Goal: Information Seeking & Learning: Learn about a topic

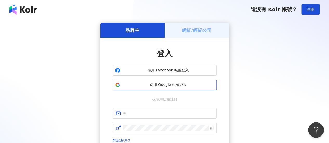
click at [180, 87] on span "使用 Google 帳號登入" at bounding box center [168, 85] width 92 height 5
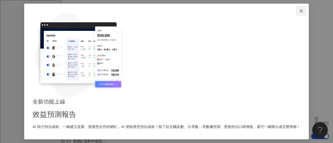
click at [299, 13] on icon "close" at bounding box center [301, 11] width 4 height 4
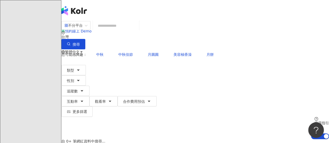
click at [75, 71] on icon at bounding box center [74, 73] width 4 height 4
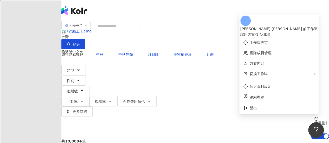
click at [291, 32] on div "試用方案 - 1 位成員" at bounding box center [280, 35] width 78 height 6
click at [268, 41] on link "工作區設定" at bounding box center [259, 43] width 18 height 4
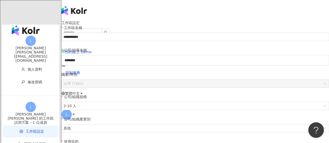
click at [30, 54] on div "499colorbar@gmail.com" at bounding box center [30, 58] width 57 height 8
click at [28, 67] on span "個人資料" at bounding box center [35, 69] width 15 height 4
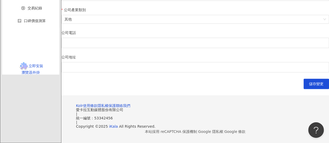
scroll to position [260, 0]
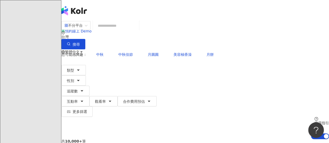
click at [128, 31] on input "search" at bounding box center [116, 26] width 42 height 10
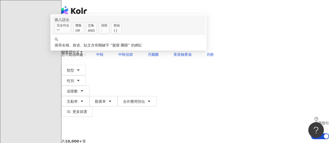
click at [119, 31] on input "*****" at bounding box center [116, 26] width 42 height 10
click at [97, 34] on span "交集 AND" at bounding box center [91, 28] width 11 height 11
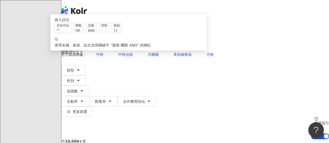
drag, startPoint x: 129, startPoint y: 33, endPoint x: 120, endPoint y: 31, distance: 9.3
click at [120, 31] on input "*********" at bounding box center [116, 26] width 42 height 10
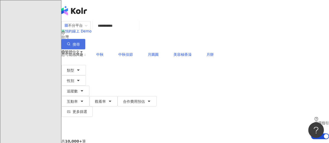
click at [85, 39] on button "搜尋" at bounding box center [73, 44] width 24 height 10
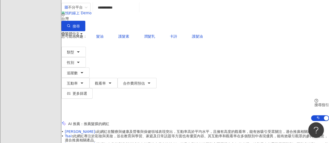
scroll to position [26, 0]
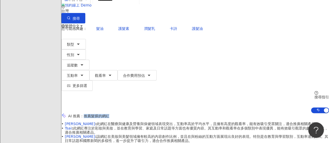
drag, startPoint x: 95, startPoint y: 54, endPoint x: 127, endPoint y: 53, distance: 32.6
click at [127, 113] on div "AI 推薦 ： 推薦髮膜的網紅" at bounding box center [195, 115] width 268 height 5
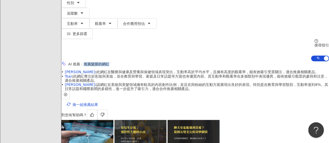
scroll to position [52, 0]
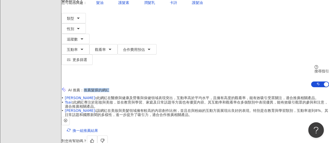
click at [67, 119] on icon "button" at bounding box center [66, 121] width 4 height 4
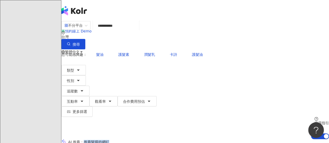
click at [118, 31] on input "*********" at bounding box center [116, 26] width 42 height 10
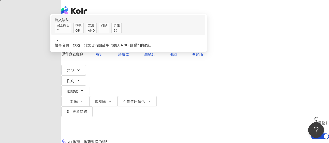
click at [127, 31] on input "*********" at bounding box center [116, 26] width 42 height 10
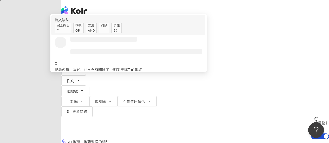
click at [82, 33] on div "OR" at bounding box center [78, 30] width 6 height 5
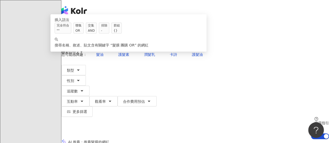
click at [131, 31] on input "**********" at bounding box center [116, 26] width 42 height 10
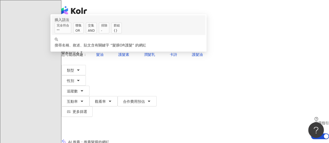
click at [84, 34] on span "聯集 OR" at bounding box center [78, 28] width 10 height 11
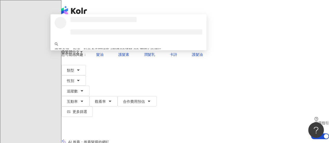
click at [118, 31] on input "**********" at bounding box center [116, 26] width 42 height 10
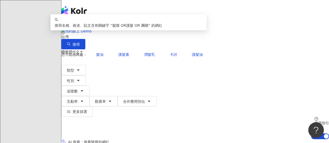
click at [127, 31] on input "**********" at bounding box center [116, 26] width 42 height 10
click at [137, 31] on input "**********" at bounding box center [116, 26] width 42 height 10
click at [137, 29] on input "**********" at bounding box center [116, 26] width 42 height 10
click at [80, 42] on span "搜尋" at bounding box center [76, 44] width 7 height 4
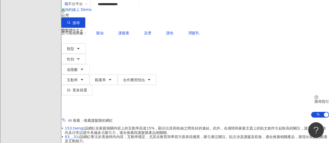
scroll to position [52, 0]
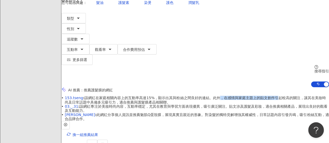
drag, startPoint x: 124, startPoint y: 52, endPoint x: 187, endPoint y: 50, distance: 62.5
click at [190, 96] on span "153.tseng : 該網紅在家庭相關內容上的互動率高達15%，顯示出其與粉絲之間良好的連結。此外，在感情與家庭主題上的貼文創作引起較高的關注，讓其在美妝時…" at bounding box center [197, 100] width 264 height 8
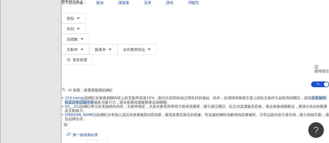
drag, startPoint x: 100, startPoint y: 59, endPoint x: 151, endPoint y: 57, distance: 50.8
click at [148, 96] on span "153.tseng : 該網紅在家庭相關內容上的互動率高達15%，顯示出其與粉絲之間良好的連結。此外，在感情與家庭主題上的貼文創作引起較高的關注，讓其在美妝時…" at bounding box center [197, 100] width 264 height 8
drag, startPoint x: 81, startPoint y: 65, endPoint x: 97, endPoint y: 66, distance: 16.4
click at [96, 96] on span "153.tseng : 該網紅在家庭相關內容上的互動率高達15%，顯示出其與粉絲之間良好的連結。此外，在感情與家庭主題上的貼文創作引起較高的關注，讓其在美妝時…" at bounding box center [197, 100] width 264 height 8
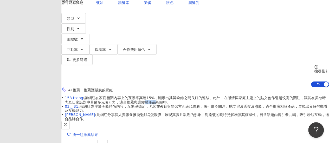
scroll to position [19, 0]
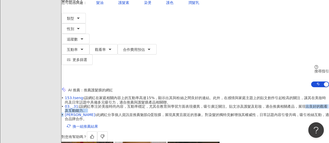
drag, startPoint x: 95, startPoint y: 65, endPoint x: 154, endPoint y: 71, distance: 59.1
click at [121, 96] on div "• 153.tseng : 該網紅在家庭相關內容上的互動率高達15%，顯示出其與粉絲之間良好的連結。此外，在感情與家庭主題上的貼文創作引起較高的關注，讓其在美…" at bounding box center [195, 108] width 268 height 25
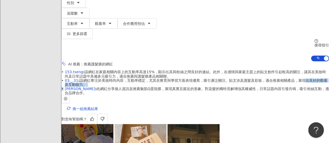
scroll to position [0, 0]
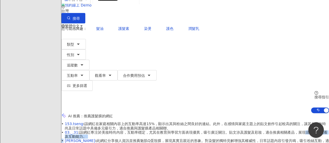
scroll to position [19, 0]
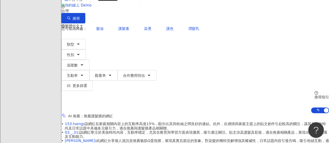
click at [136, 139] on span "Lewis Jiau : 此網紅分享個人資訊並推薦魅肌Q蛋殼膜，展現真實且親近的形象。對染髮的獨特見解增強其權威性，日常話題內容引發共鳴，吸引粉絲互動，適合品…" at bounding box center [197, 143] width 264 height 8
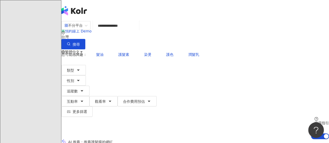
scroll to position [78, 0]
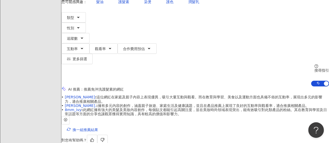
scroll to position [52, 0]
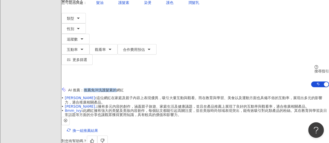
drag, startPoint x: 96, startPoint y: 28, endPoint x: 135, endPoint y: 27, distance: 39.6
click at [124, 88] on span "推薦免沖洗護髮素的網紅" at bounding box center [104, 90] width 40 height 4
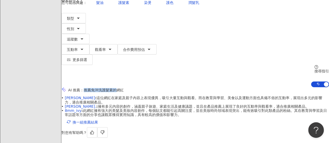
scroll to position [13, 0]
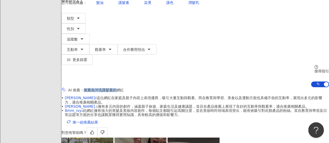
scroll to position [0, 83]
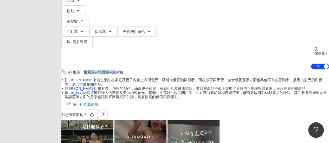
scroll to position [78, 0]
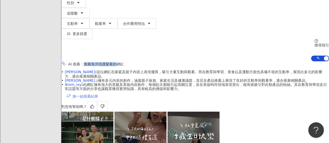
click at [93, 94] on span "換一組推薦結果" at bounding box center [86, 96] width 26 height 4
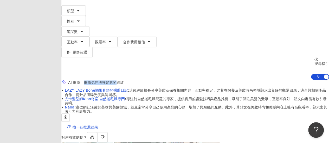
scroll to position [52, 0]
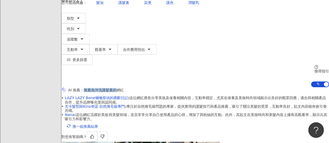
scroll to position [13, 0]
click at [89, 125] on span "換一組推薦結果" at bounding box center [86, 127] width 26 height 4
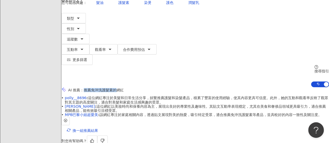
click at [98, 129] on span "換一組推薦結果" at bounding box center [86, 131] width 26 height 4
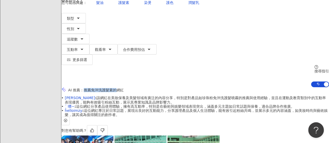
scroll to position [0, 0]
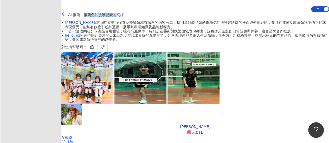
scroll to position [156, 0]
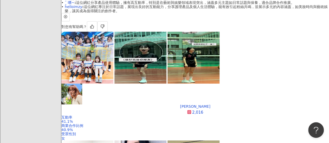
click at [286, 68] on div "追蹤數" at bounding box center [286, 68] width 13 height 6
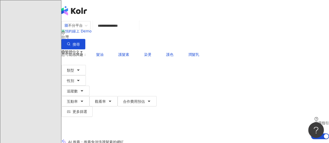
click at [137, 30] on input "**********" at bounding box center [116, 26] width 42 height 10
click at [315, 121] on div "搜尋指引" at bounding box center [322, 123] width 15 height 4
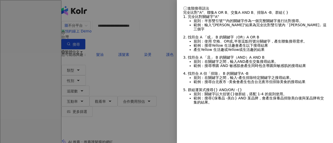
click at [162, 78] on div at bounding box center [166, 71] width 333 height 143
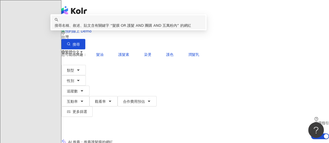
drag, startPoint x: 165, startPoint y: 31, endPoint x: 118, endPoint y: 33, distance: 46.9
click at [118, 31] on input "**********" at bounding box center [116, 26] width 42 height 10
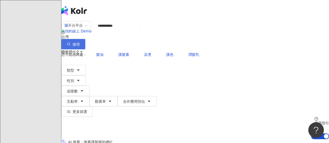
click at [85, 39] on button "搜尋" at bounding box center [73, 44] width 24 height 10
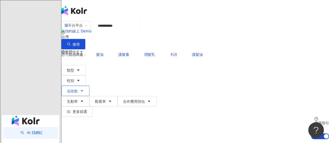
click at [84, 89] on icon "button" at bounding box center [82, 91] width 4 height 4
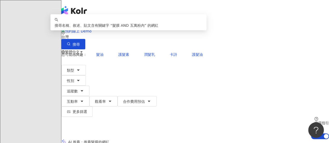
drag, startPoint x: 147, startPoint y: 29, endPoint x: 128, endPoint y: 31, distance: 19.1
click at [128, 31] on input "**********" at bounding box center [116, 26] width 42 height 10
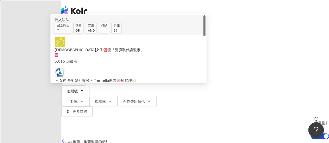
click at [98, 53] on span "髮油" at bounding box center [99, 55] width 7 height 4
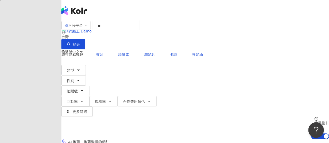
click at [133, 31] on input "**" at bounding box center [116, 26] width 42 height 10
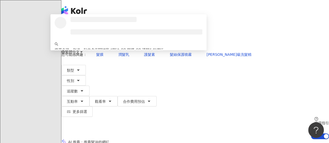
type input "**********"
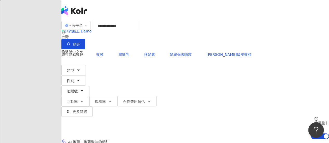
click at [144, 21] on div "**********" at bounding box center [195, 80] width 268 height 119
click at [90, 86] on button "追蹤數" at bounding box center [75, 91] width 28 height 10
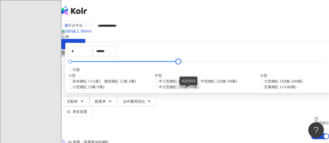
drag, startPoint x: 265, startPoint y: 90, endPoint x: 187, endPoint y: 88, distance: 77.6
click at [180, 63] on div at bounding box center [178, 61] width 3 height 3
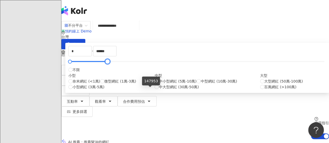
drag, startPoint x: 188, startPoint y: 90, endPoint x: 150, endPoint y: 92, distance: 37.5
click at [109, 63] on div at bounding box center [107, 61] width 3 height 3
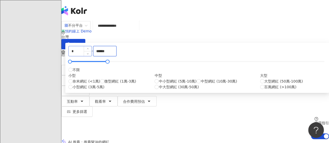
drag, startPoint x: 216, startPoint y: 82, endPoint x: 176, endPoint y: 78, distance: 39.8
click at [176, 79] on div "* - ****** 不限 小型 奈米網紅 (<1萬) 微型網紅 (1萬-3萬) 小型網紅 (3萬-5萬) 中型 中小型網紅 (5萬-10萬) 中型網紅 (1…" at bounding box center [197, 68] width 258 height 44
type input "*"
type input "*****"
click at [176, 72] on div "* - ***** 不限 小型 奈米網紅 (<1萬) 微型網紅 (1萬-3萬) 小型網紅 (3萬-5萬) 中型 中小型網紅 (5萬-10萬) 中型網紅 (10…" at bounding box center [197, 68] width 258 height 44
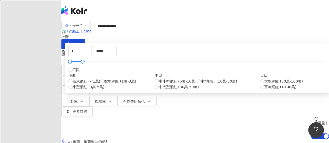
click at [152, 67] on div "* - ***** 不限 小型 奈米網紅 (<1萬) 微型網紅 (1萬-3萬) 小型網紅 (3萬-5萬) 中型 中小型網紅 (5萬-10萬) 中型網紅 (10…" at bounding box center [197, 68] width 264 height 50
click at [80, 42] on span "搜尋" at bounding box center [76, 44] width 7 height 4
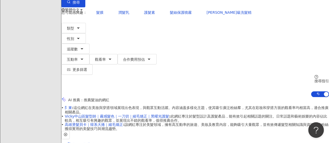
scroll to position [52, 0]
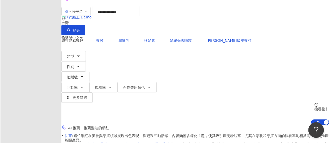
scroll to position [0, 0]
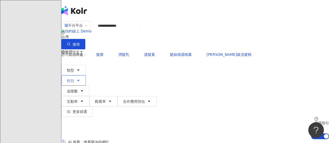
click at [80, 79] on icon "button" at bounding box center [78, 81] width 4 height 4
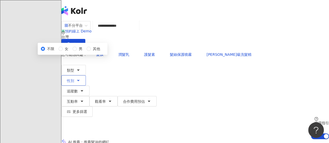
click at [80, 79] on icon "button" at bounding box center [78, 81] width 4 height 4
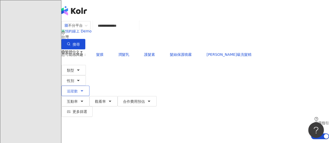
click at [90, 86] on button "追蹤數" at bounding box center [75, 91] width 28 height 10
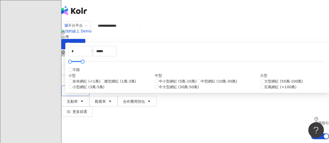
click at [90, 86] on button "追蹤數" at bounding box center [75, 91] width 28 height 10
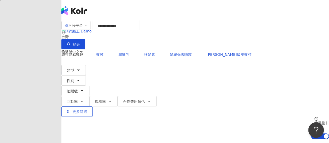
click at [87, 110] on span "更多篩選" at bounding box center [80, 112] width 15 height 4
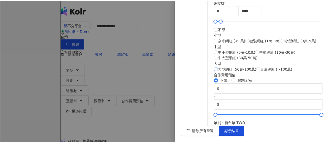
scroll to position [66, 0]
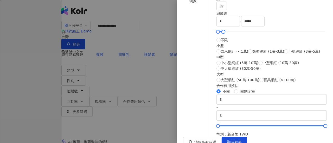
click at [161, 76] on div at bounding box center [166, 71] width 333 height 143
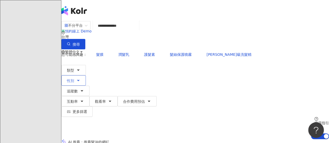
click at [86, 75] on button "性別" at bounding box center [73, 80] width 24 height 10
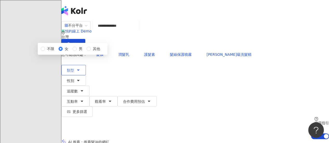
click at [79, 70] on icon "button" at bounding box center [78, 70] width 2 height 1
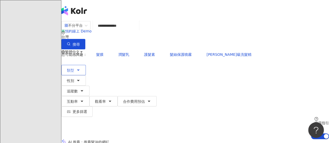
click at [80, 68] on icon "button" at bounding box center [78, 70] width 4 height 4
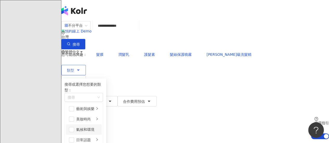
scroll to position [52, 0]
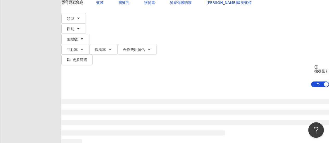
click at [61, 87] on div at bounding box center [195, 128] width 268 height 83
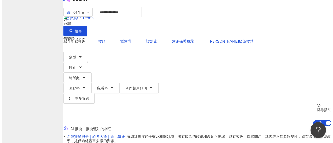
scroll to position [0, 0]
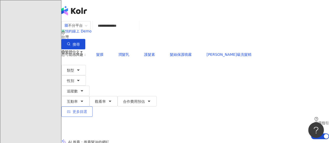
click at [87, 110] on span "更多篩選" at bounding box center [80, 112] width 15 height 4
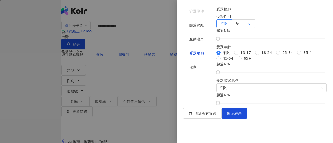
click at [256, 28] on label "女" at bounding box center [250, 24] width 12 height 8
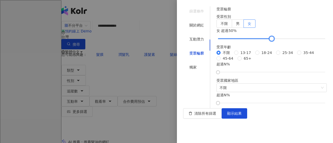
drag, startPoint x: 227, startPoint y: 61, endPoint x: 275, endPoint y: 61, distance: 47.4
click at [273, 40] on div at bounding box center [271, 38] width 3 height 3
click at [242, 116] on span "顯示結果" at bounding box center [234, 114] width 15 height 4
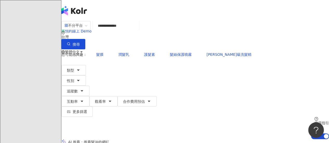
click at [137, 31] on input "**********" at bounding box center [116, 26] width 42 height 10
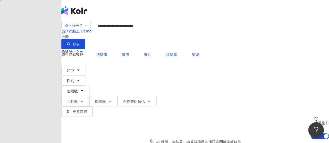
type input "**********"
click at [180, 21] on div "**********" at bounding box center [195, 80] width 268 height 119
click at [137, 30] on input "**********" at bounding box center [116, 26] width 42 height 10
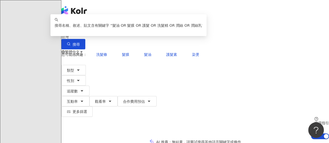
click at [137, 29] on input "**********" at bounding box center [116, 26] width 42 height 10
click at [187, 21] on div "**********" at bounding box center [195, 80] width 268 height 119
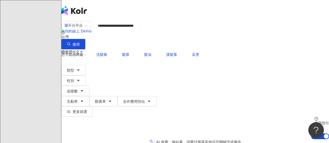
click at [166, 12] on div "el-icon-cs 預約線上 Demo 繁體中文 L" at bounding box center [195, 41] width 268 height 83
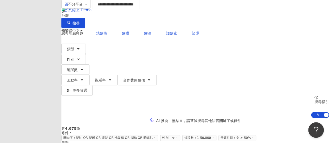
scroll to position [26, 0]
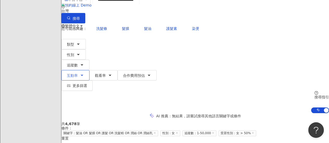
click at [90, 70] on button "互動率" at bounding box center [75, 75] width 28 height 10
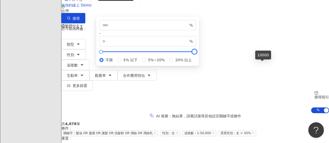
type input "*"
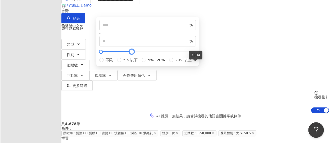
type input "****"
drag, startPoint x: 263, startPoint y: 65, endPoint x: 210, endPoint y: 63, distance: 53.4
click at [190, 63] on div "* % - **** % 不限 5% 以下 5%~20% 20% 以上" at bounding box center [147, 41] width 97 height 43
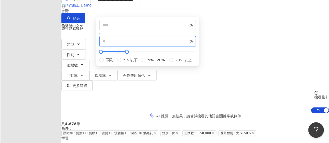
drag, startPoint x: 225, startPoint y: 53, endPoint x: 221, endPoint y: 57, distance: 5.9
click at [196, 47] on span "**** %" at bounding box center [147, 41] width 97 height 10
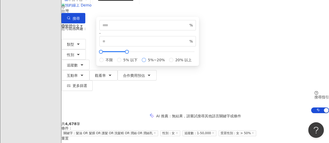
type input "*"
type input "**"
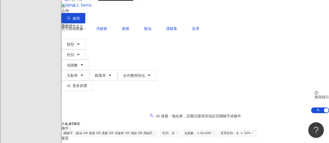
click at [294, 113] on div "AI 推薦 ： 無結果，請嘗試搜尋其他語言關鍵字或條件" at bounding box center [195, 115] width 268 height 5
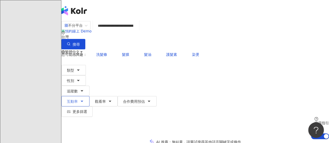
click at [84, 99] on icon "button" at bounding box center [82, 101] width 4 height 4
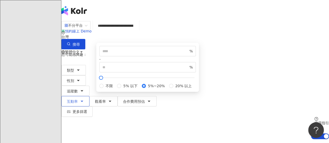
click at [90, 96] on button "互動率" at bounding box center [75, 101] width 28 height 10
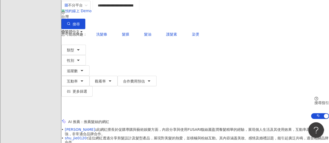
scroll to position [52, 0]
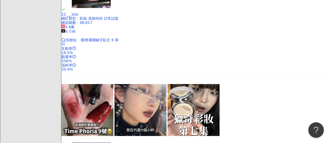
scroll to position [833, 0]
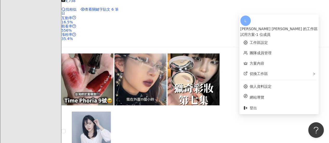
click at [306, 32] on div "試用方案 - 1 位成員" at bounding box center [280, 35] width 78 height 6
click at [272, 85] on link "個人資料設定" at bounding box center [261, 87] width 22 height 4
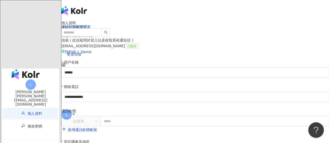
drag, startPoint x: 78, startPoint y: 65, endPoint x: 125, endPoint y: 52, distance: 48.6
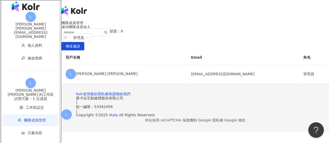
click at [23, 33] on div "499colorbar@gmail.com" at bounding box center [30, 34] width 57 height 8
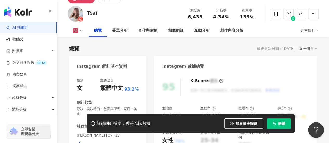
scroll to position [64, 0]
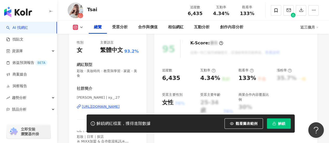
click at [284, 125] on span "解鎖" at bounding box center [281, 124] width 7 height 4
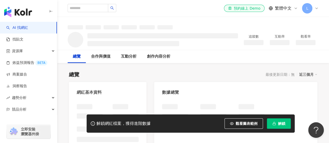
click at [286, 124] on button "解鎖" at bounding box center [279, 124] width 24 height 10
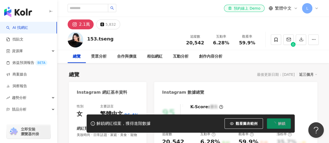
scroll to position [52, 0]
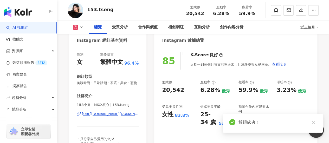
drag, startPoint x: 302, startPoint y: 93, endPoint x: 152, endPoint y: 78, distance: 150.6
click at [312, 93] on div "85 K-Score : 良好 近期一到三個月發文頻率正常，且漲粉率與互動率高。 查看說明 追蹤數 20,542 互動率 6.28% 優秀 觀看率 59.9%…" at bounding box center [235, 103] width 163 height 112
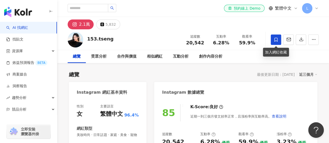
click at [275, 38] on icon at bounding box center [276, 40] width 3 height 4
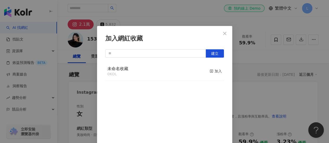
scroll to position [18, 0]
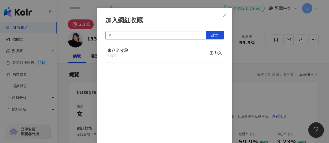
click at [135, 38] on input "text" at bounding box center [155, 35] width 101 height 8
click at [144, 58] on div "未命名收藏 0 KOL 加入" at bounding box center [164, 54] width 119 height 20
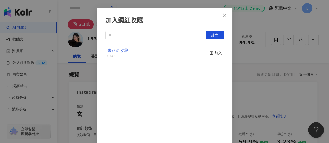
click at [121, 51] on span "未命名收藏" at bounding box center [118, 50] width 21 height 5
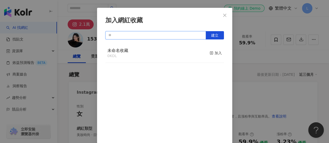
click at [144, 35] on input "text" at bounding box center [155, 35] width 101 height 8
type input "*"
click at [215, 34] on span "建立" at bounding box center [214, 35] width 7 height 4
type input "**"
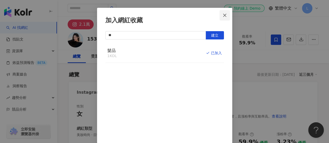
click at [223, 15] on icon "close" at bounding box center [225, 15] width 4 height 4
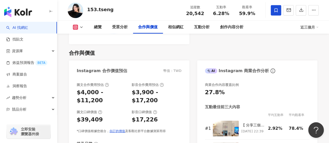
scroll to position [703, 0]
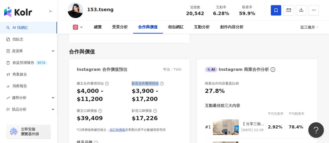
drag, startPoint x: 133, startPoint y: 87, endPoint x: 158, endPoint y: 87, distance: 25.8
click at [158, 86] on div "影音合作費用預估" at bounding box center [148, 83] width 32 height 5
click at [182, 53] on div "合作與價值" at bounding box center [193, 51] width 249 height 7
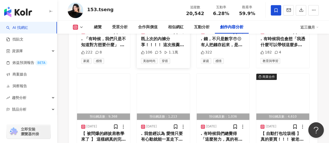
scroll to position [1692, 0]
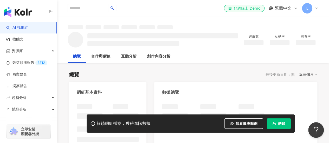
click at [281, 123] on span "解鎖" at bounding box center [281, 124] width 7 height 4
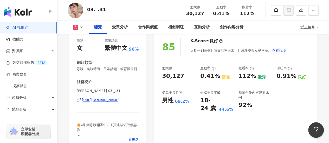
scroll to position [78, 0]
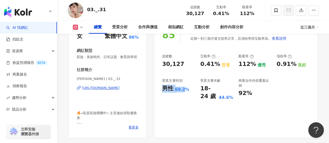
drag, startPoint x: 163, startPoint y: 89, endPoint x: 196, endPoint y: 91, distance: 32.4
click at [186, 91] on div "男性 69.2%" at bounding box center [178, 89] width 33 height 8
click at [202, 89] on div "18-24 歲" at bounding box center [208, 93] width 17 height 16
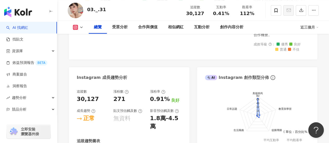
scroll to position [260, 0]
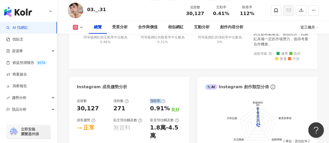
drag, startPoint x: 153, startPoint y: 113, endPoint x: 191, endPoint y: 108, distance: 38.6
click at [191, 108] on div "Instagram 網紅基本資料 性別 女 主要語言 繁體中文 96% 網紅類型 彩妝 · 美妝時尚 · 日常話題 · 教育與學習 社群簡介 娜娜 | 03.…" at bounding box center [193, 31] width 249 height 419
click at [193, 91] on div "Instagram 網紅基本資料 性別 女 主要語言 繁體中文 96% 網紅類型 彩妝 · 美妝時尚 · 日常話題 · 教育與學習 社群簡介 娜娜 | 03.…" at bounding box center [193, 31] width 249 height 419
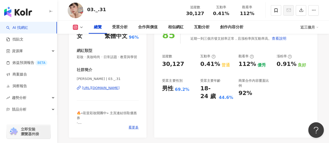
scroll to position [0, 0]
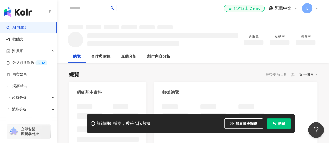
click at [284, 126] on span "解鎖" at bounding box center [281, 124] width 7 height 4
click at [280, 126] on span "解鎖" at bounding box center [281, 124] width 7 height 4
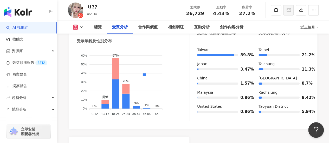
scroll to position [521, 0]
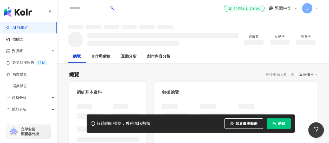
click at [274, 125] on rect "button" at bounding box center [274, 125] width 3 height 2
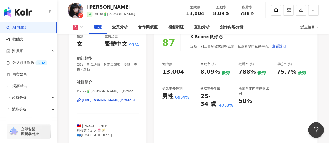
scroll to position [52, 0]
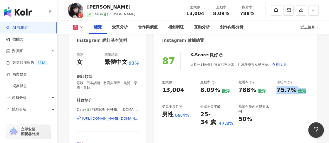
drag, startPoint x: 277, startPoint y: 89, endPoint x: 309, endPoint y: 93, distance: 32.6
click at [309, 93] on div "75.7% 優秀" at bounding box center [293, 90] width 33 height 8
click at [314, 66] on div "87 K-Score : 良好 近期一到三個月發文頻率正常，且漲粉率與互動率高。 查看說明 追蹤數 13,004 互動率 8.09% 優秀 觀看率 788% …" at bounding box center [235, 105] width 163 height 117
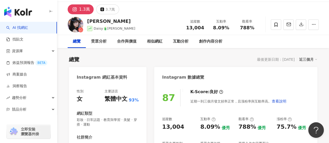
scroll to position [0, 0]
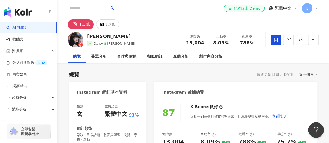
click at [275, 40] on icon at bounding box center [276, 39] width 5 height 5
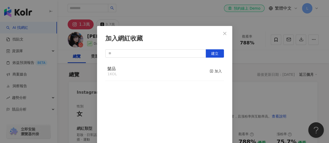
scroll to position [18, 0]
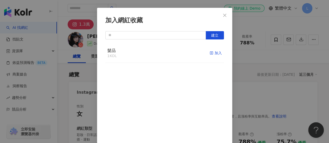
click at [210, 54] on icon "button" at bounding box center [212, 53] width 4 height 4
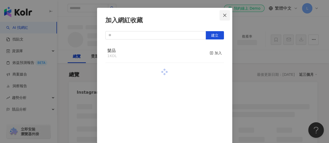
click at [225, 13] on button "Close" at bounding box center [225, 15] width 10 height 10
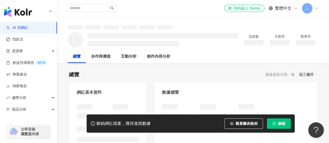
click at [281, 126] on span "解鎖" at bounding box center [281, 124] width 7 height 4
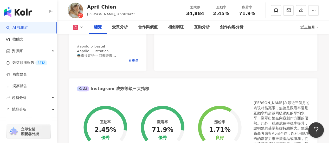
scroll to position [52, 0]
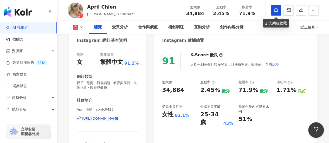
click at [275, 11] on icon at bounding box center [276, 10] width 3 height 4
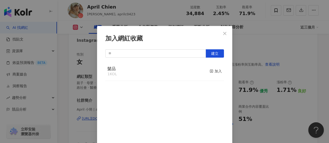
scroll to position [18, 0]
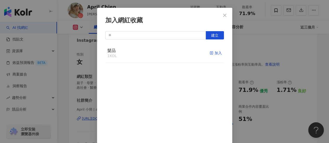
click at [210, 53] on icon "button" at bounding box center [212, 53] width 4 height 4
click at [223, 15] on icon "close" at bounding box center [224, 15] width 3 height 3
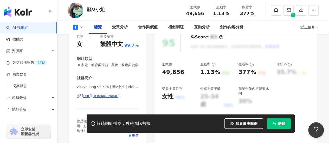
scroll to position [78, 0]
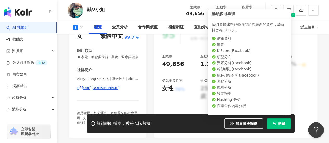
click at [280, 121] on button "解鎖" at bounding box center [279, 124] width 24 height 10
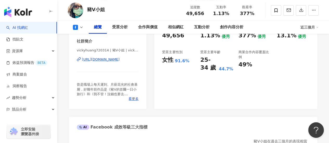
scroll to position [78, 0]
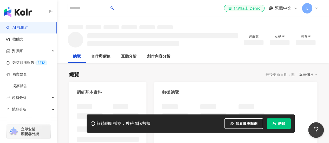
click at [281, 127] on button "解鎖" at bounding box center [279, 124] width 24 height 10
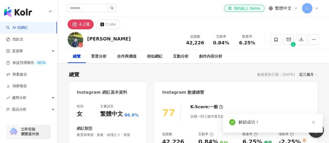
click at [146, 73] on div "總覽 最後更新日期：[DATE] 近三個月" at bounding box center [193, 74] width 249 height 7
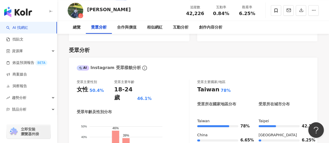
scroll to position [599, 0]
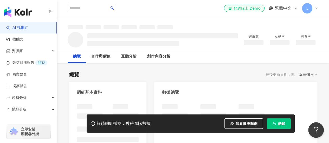
click at [273, 122] on icon "button" at bounding box center [275, 124] width 4 height 4
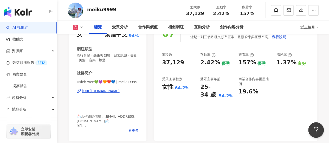
scroll to position [78, 0]
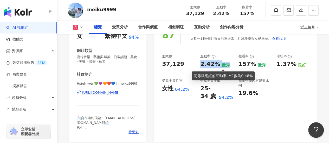
drag, startPoint x: 200, startPoint y: 66, endPoint x: 221, endPoint y: 70, distance: 21.1
click at [228, 68] on div "追蹤數 37,129 互動率 2.42% 優秀 觀看率 157% 優秀 漲粉率 1.37% 良好 受眾主要性別 女性 64.2% 受眾主要年齡 25-34 歲…" at bounding box center [236, 77] width 148 height 47
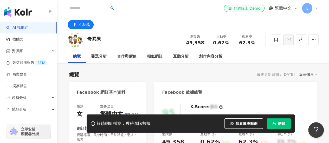
scroll to position [104, 0]
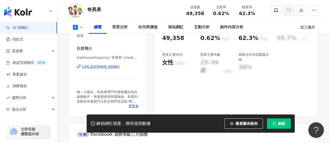
click at [283, 125] on span "解鎖" at bounding box center [281, 124] width 7 height 4
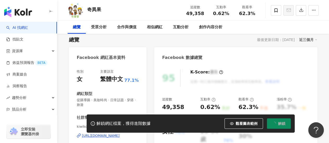
scroll to position [0, 0]
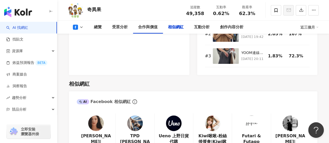
scroll to position [755, 0]
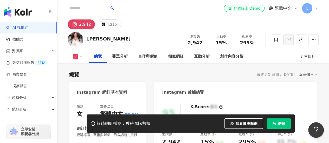
scroll to position [78, 0]
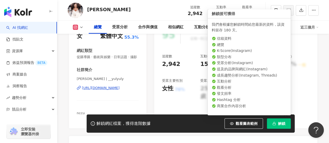
click at [277, 125] on button "解鎖" at bounding box center [279, 124] width 24 height 10
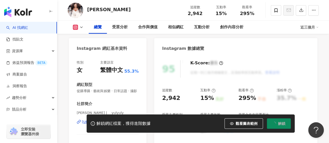
scroll to position [52, 0]
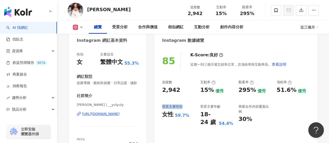
drag, startPoint x: 163, startPoint y: 107, endPoint x: 183, endPoint y: 108, distance: 20.3
click at [183, 108] on div "受眾主要性別" at bounding box center [178, 107] width 33 height 5
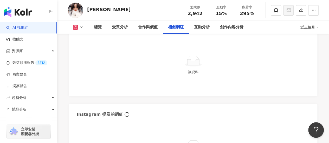
scroll to position [885, 0]
click at [277, 12] on icon at bounding box center [276, 10] width 5 height 5
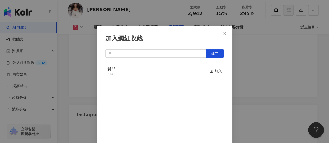
scroll to position [18, 0]
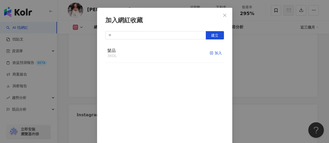
click at [210, 54] on rect "button" at bounding box center [211, 53] width 3 height 3
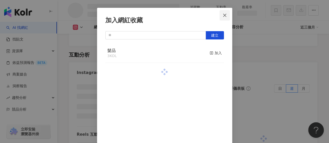
scroll to position [768, 0]
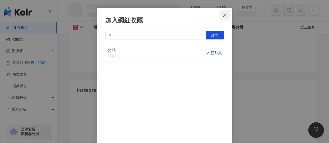
click at [224, 15] on icon "close" at bounding box center [225, 15] width 4 height 4
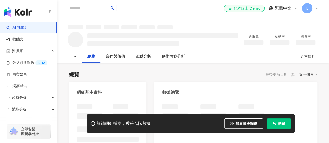
scroll to position [52, 0]
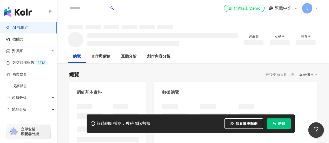
click at [281, 121] on button "解鎖" at bounding box center [279, 124] width 24 height 10
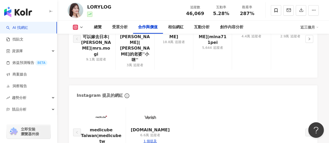
scroll to position [703, 0]
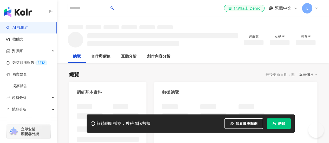
click at [276, 124] on button "解鎖" at bounding box center [279, 124] width 24 height 10
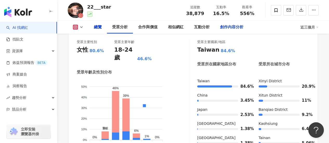
scroll to position [312, 0]
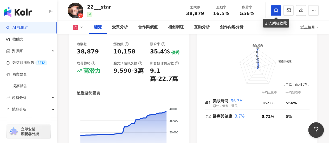
click at [276, 10] on icon at bounding box center [276, 10] width 5 height 5
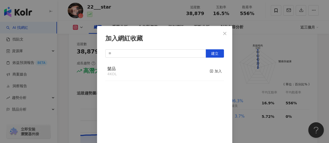
scroll to position [18, 0]
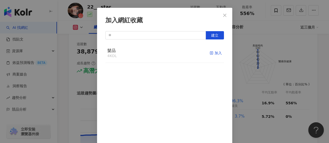
click at [210, 53] on icon "button" at bounding box center [212, 53] width 4 height 4
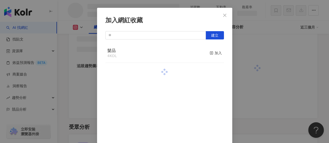
scroll to position [280, 0]
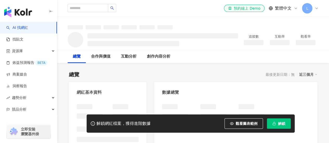
click at [280, 125] on span "解鎖" at bounding box center [281, 124] width 7 height 4
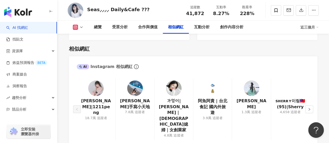
scroll to position [885, 0]
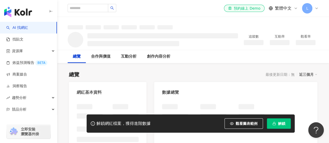
click at [282, 127] on button "解鎖" at bounding box center [279, 124] width 24 height 10
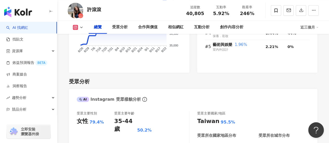
scroll to position [469, 0]
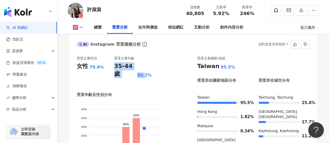
drag, startPoint x: 128, startPoint y: 67, endPoint x: 160, endPoint y: 71, distance: 32.6
click at [146, 66] on div "35-44 歲 50.2%" at bounding box center [132, 70] width 37 height 16
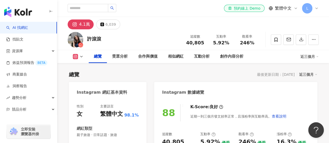
scroll to position [0, 0]
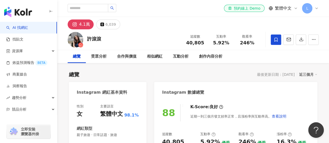
click at [276, 39] on icon at bounding box center [276, 39] width 5 height 5
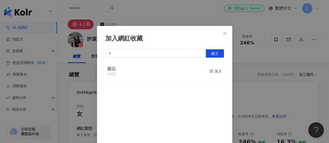
scroll to position [18, 0]
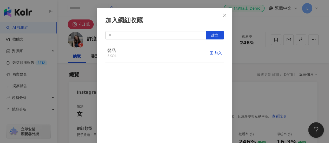
click at [210, 53] on icon "button" at bounding box center [212, 53] width 4 height 4
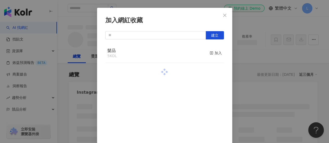
click at [223, 15] on icon "close" at bounding box center [225, 15] width 4 height 4
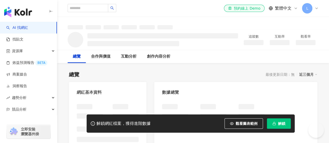
click at [276, 123] on button "解鎖" at bounding box center [279, 124] width 24 height 10
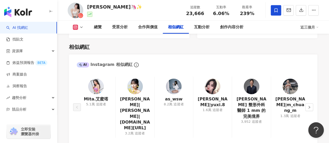
scroll to position [703, 0]
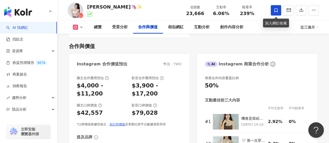
click at [277, 7] on span at bounding box center [276, 10] width 10 height 10
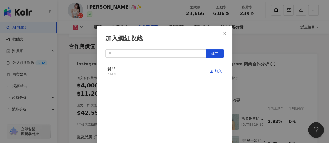
scroll to position [18, 0]
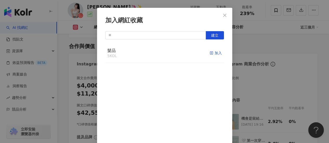
click at [210, 52] on icon "button" at bounding box center [212, 53] width 4 height 4
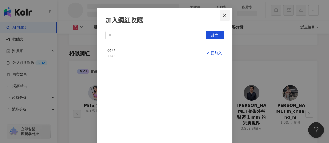
scroll to position [608, 0]
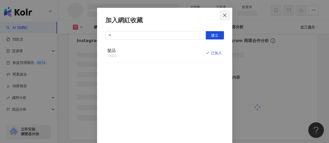
click at [223, 14] on icon "close" at bounding box center [224, 15] width 3 height 3
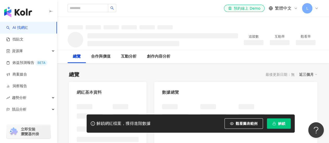
click at [283, 124] on span "解鎖" at bounding box center [281, 124] width 7 height 4
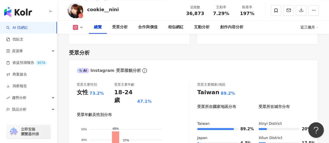
scroll to position [417, 0]
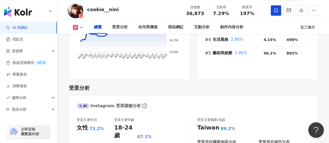
click at [279, 10] on span at bounding box center [276, 10] width 10 height 10
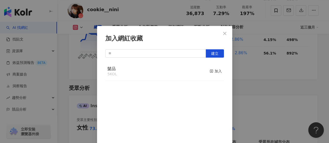
scroll to position [18, 0]
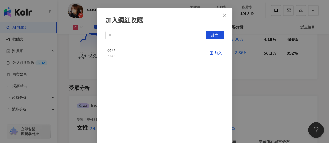
click at [210, 53] on icon "button" at bounding box center [212, 53] width 4 height 4
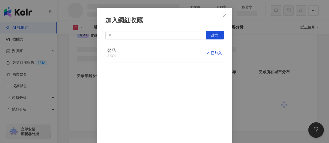
scroll to position [391, 0]
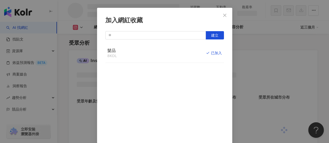
click at [223, 14] on icon "close" at bounding box center [225, 15] width 4 height 4
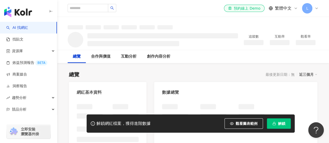
click at [278, 126] on span "解鎖" at bounding box center [281, 124] width 7 height 4
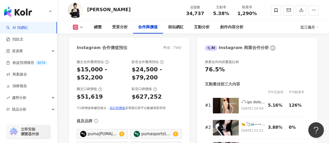
scroll to position [755, 0]
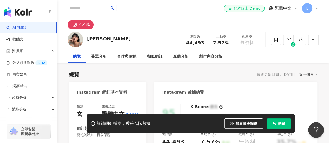
click at [275, 126] on span "button" at bounding box center [275, 124] width 4 height 4
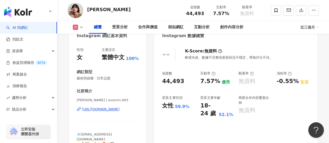
scroll to position [26, 0]
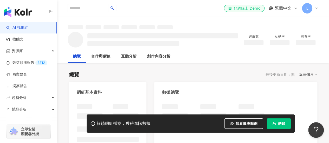
click at [276, 122] on button "解鎖" at bounding box center [279, 124] width 24 height 10
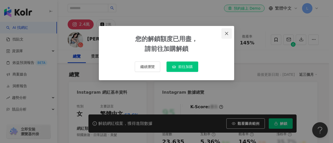
click at [231, 32] on span "Close" at bounding box center [227, 33] width 10 height 4
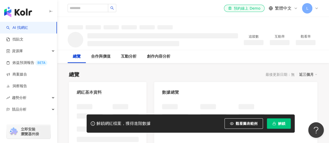
click at [275, 124] on rect "button" at bounding box center [274, 125] width 3 height 2
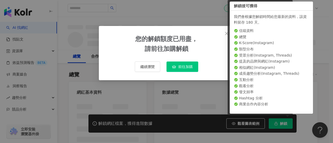
click at [181, 46] on div "您的解鎖額度已用盡， 請前往加購解鎖" at bounding box center [166, 44] width 62 height 20
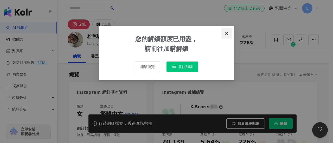
click at [227, 34] on icon "close" at bounding box center [226, 33] width 3 height 3
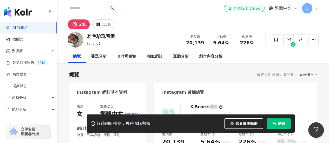
click at [155, 75] on div "總覽 最後更新日期：[DATE] 近三個月" at bounding box center [193, 74] width 249 height 7
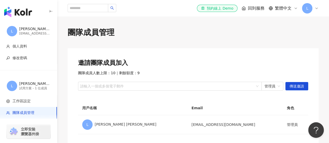
click at [49, 11] on div "button" at bounding box center [28, 11] width 57 height 22
click at [51, 11] on icon "button" at bounding box center [51, 11] width 4 height 4
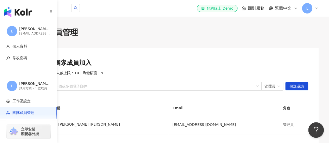
click at [13, 15] on img "button" at bounding box center [18, 12] width 28 height 10
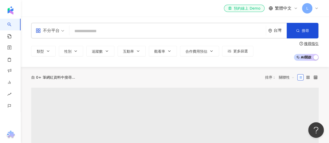
click at [145, 33] on input "search" at bounding box center [168, 31] width 192 height 10
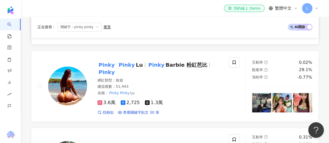
scroll to position [390, 0]
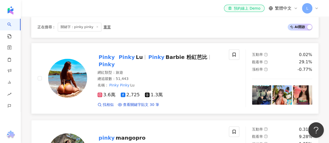
type input "**********"
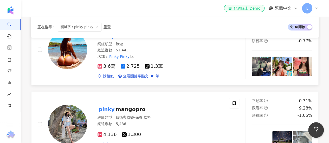
scroll to position [443, 0]
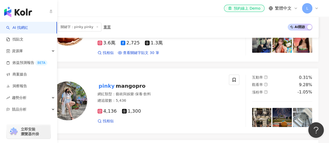
click at [10, 11] on img "button" at bounding box center [18, 12] width 28 height 10
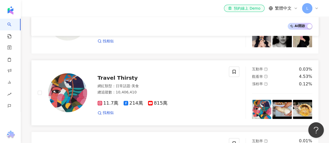
scroll to position [363, 0]
